Goal: Book appointment/travel/reservation

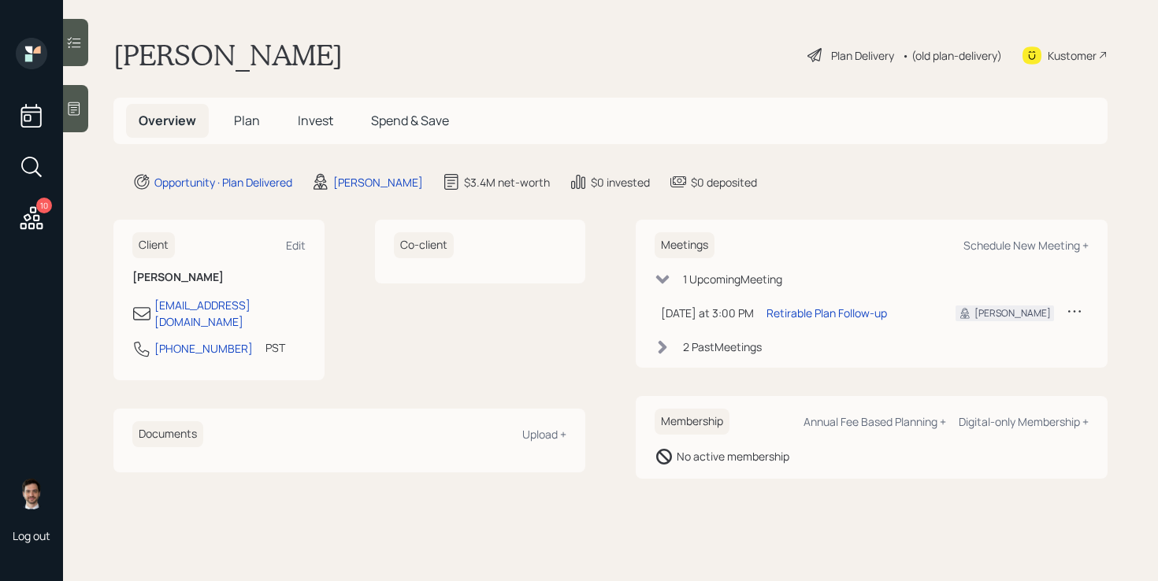
click at [855, 50] on div "Plan Delivery" at bounding box center [862, 55] width 63 height 17
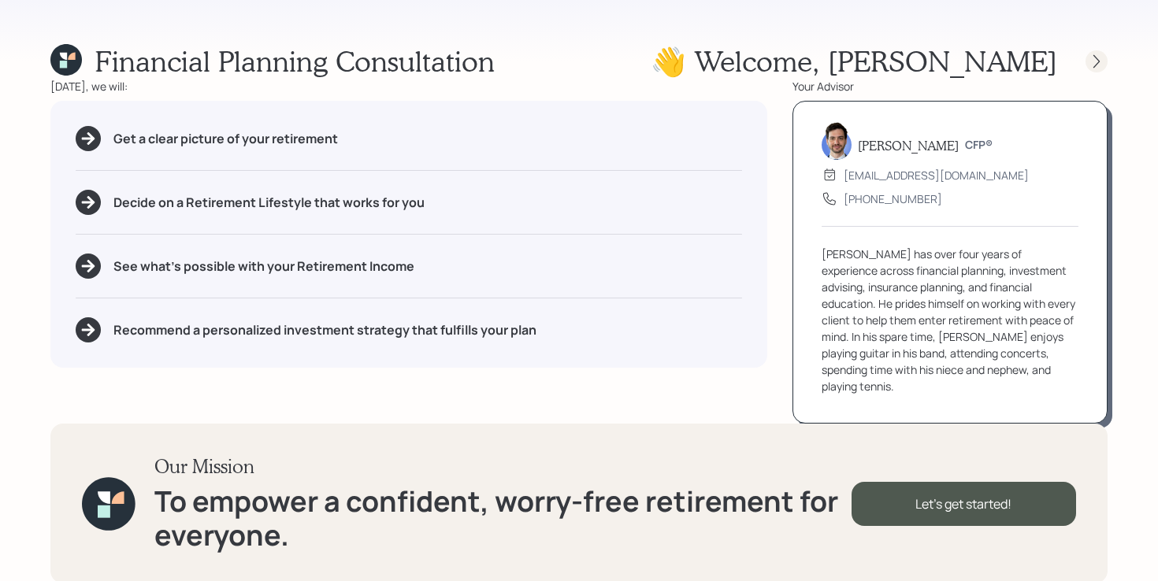
click at [1103, 60] on icon at bounding box center [1097, 62] width 16 height 16
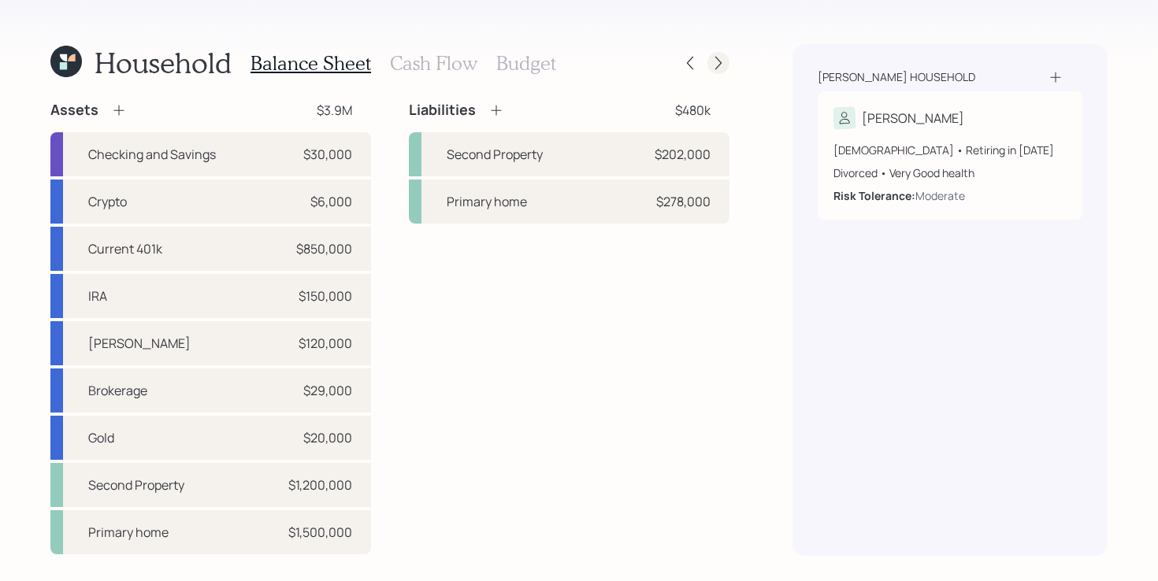
click at [722, 66] on icon at bounding box center [719, 63] width 16 height 16
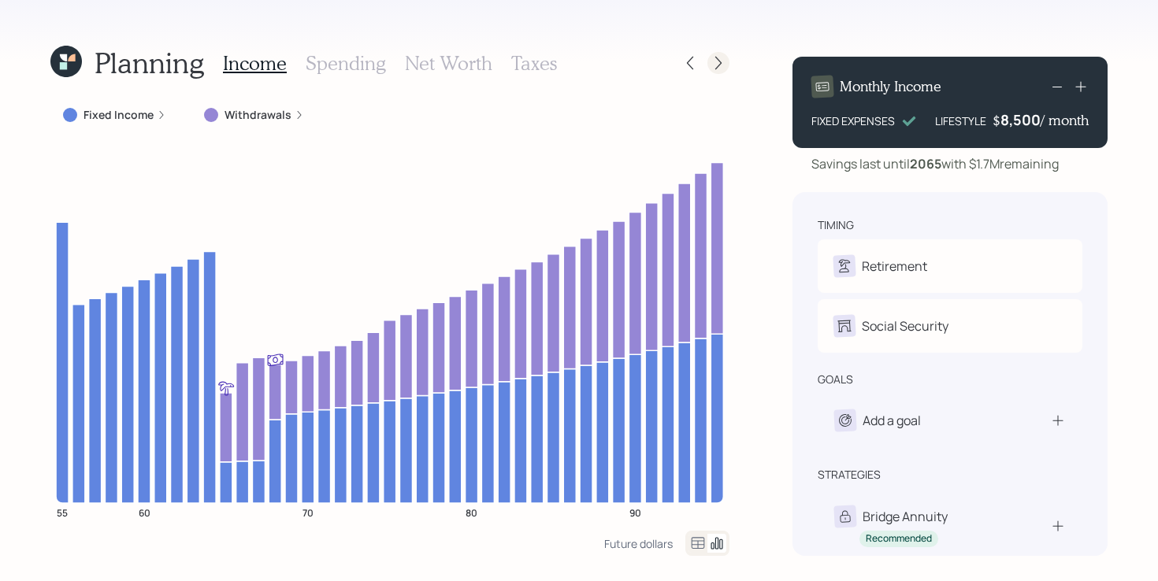
click at [720, 65] on icon at bounding box center [719, 63] width 16 height 16
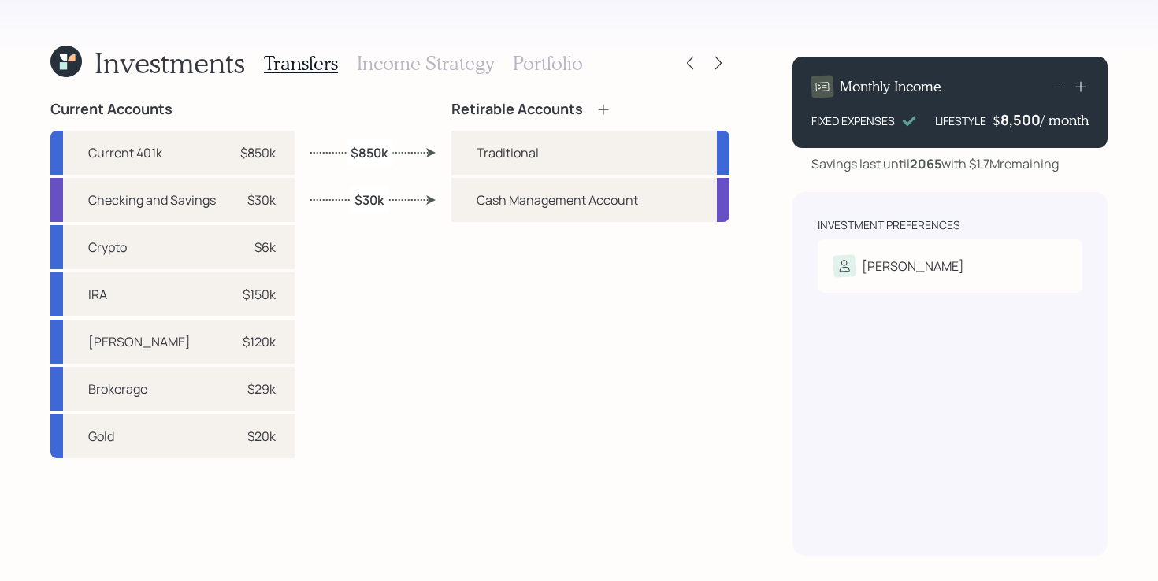
click at [59, 74] on icon at bounding box center [66, 62] width 32 height 32
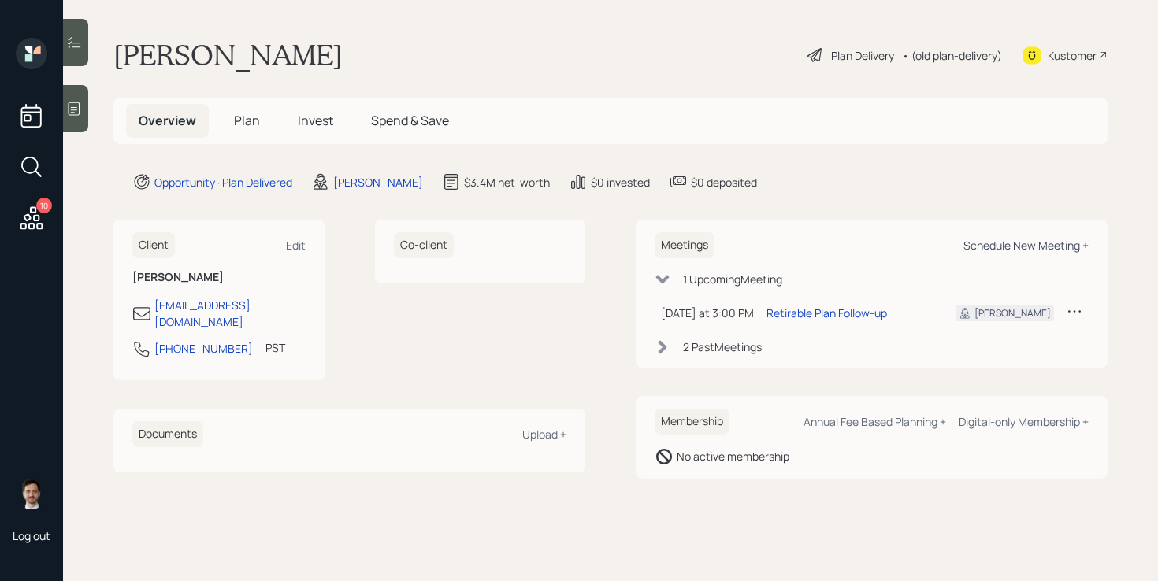
click at [1048, 245] on div "Schedule New Meeting +" at bounding box center [1025, 245] width 125 height 15
select select "ef6b64e1-8f62-4a74-b865-a7df4b35b836"
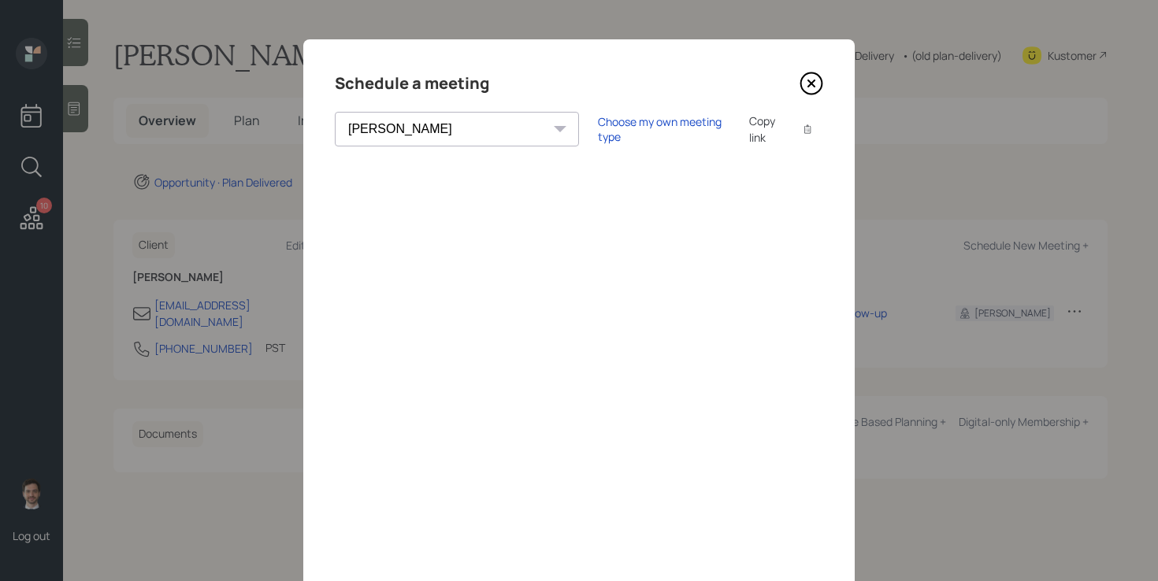
click at [818, 84] on icon at bounding box center [812, 84] width 24 height 24
